Goal: Transaction & Acquisition: Purchase product/service

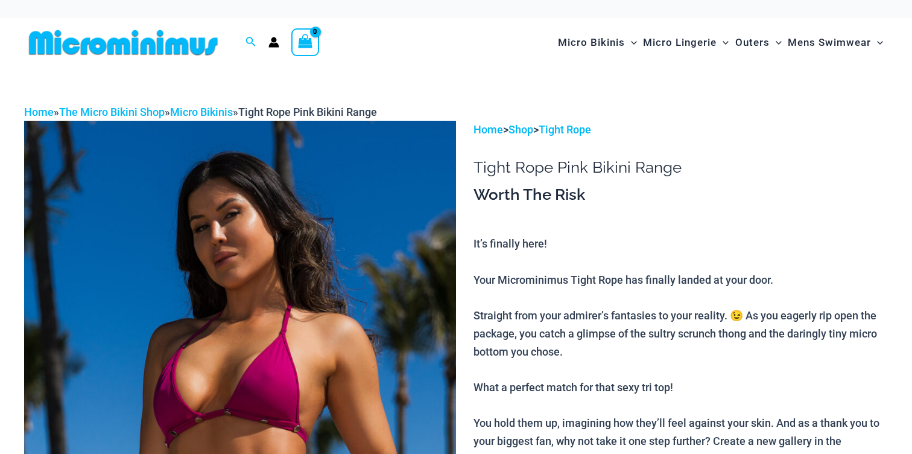
click at [184, 270] on img at bounding box center [240, 445] width 432 height 648
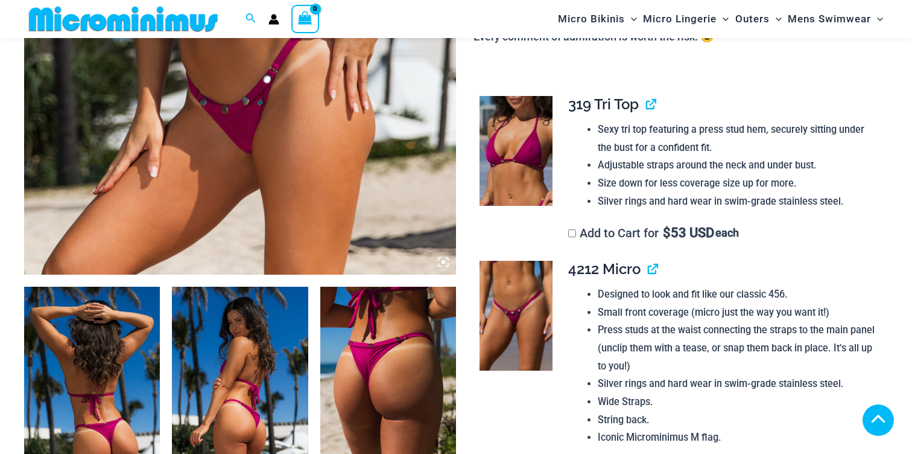
click at [445, 264] on icon at bounding box center [443, 261] width 11 height 11
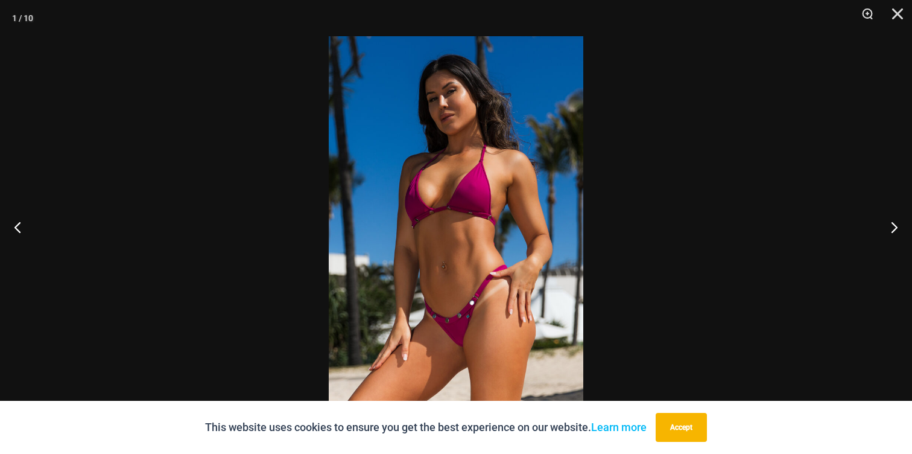
scroll to position [0, 0]
click at [445, 264] on img at bounding box center [456, 226] width 255 height 381
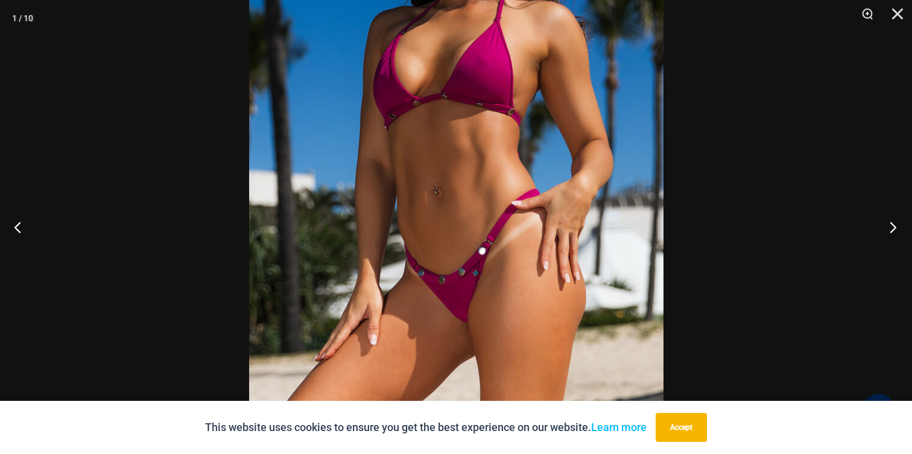
click at [900, 229] on button "Next" at bounding box center [889, 227] width 45 height 60
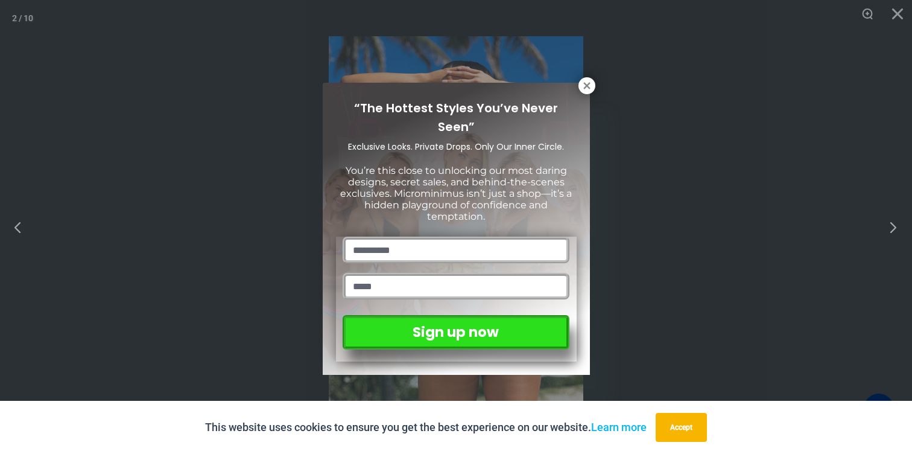
click at [900, 229] on div "“The Hottest Styles You’ve Never Seen” Exclusive Looks. Private Drops. Only Our…" at bounding box center [456, 227] width 912 height 454
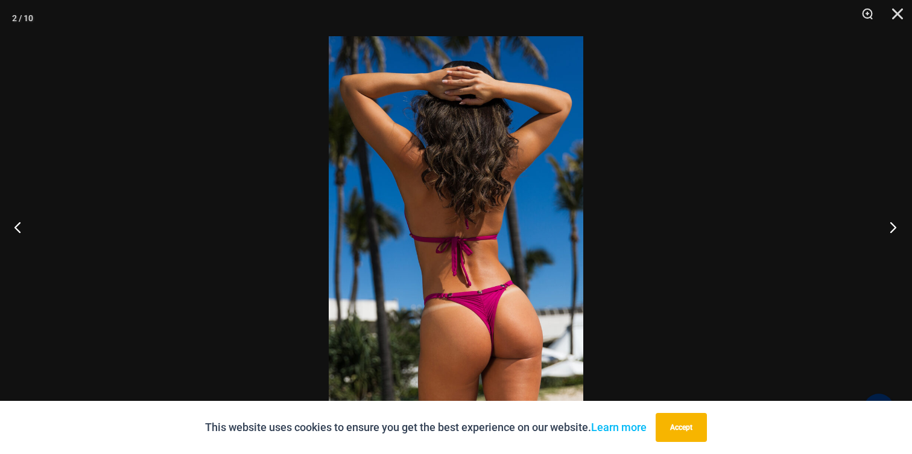
click at [898, 230] on button "Next" at bounding box center [889, 227] width 45 height 60
